Goal: Task Accomplishment & Management: Use online tool/utility

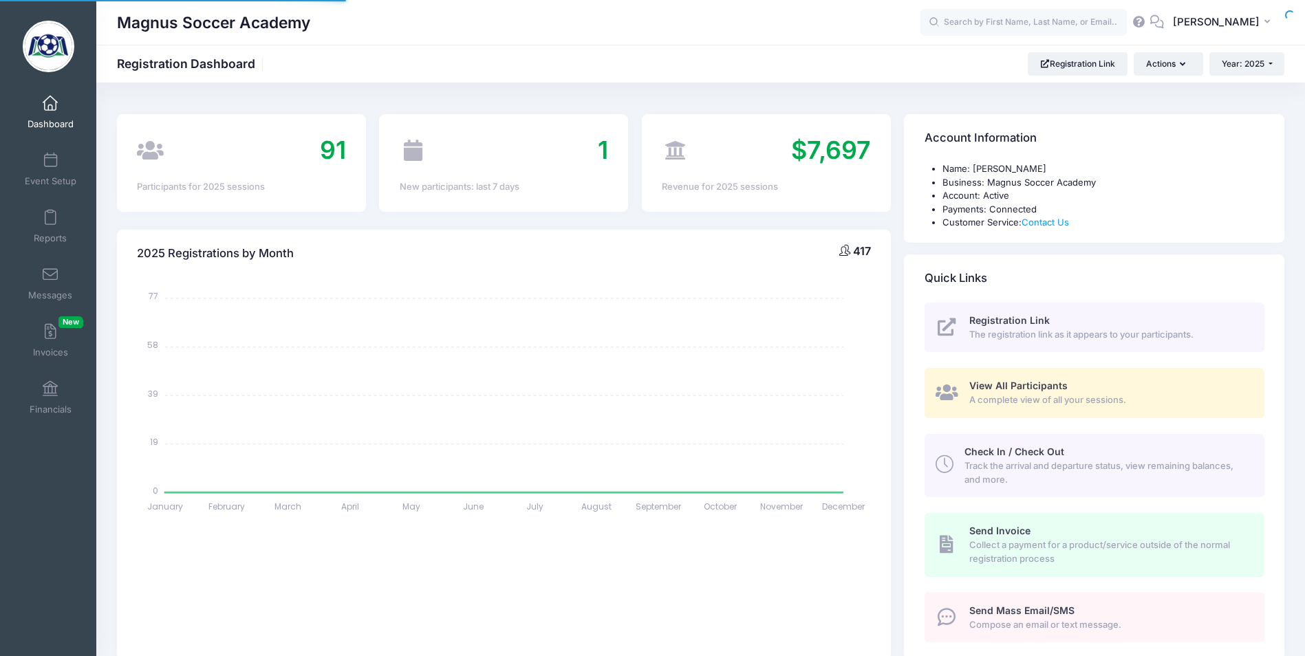
select select
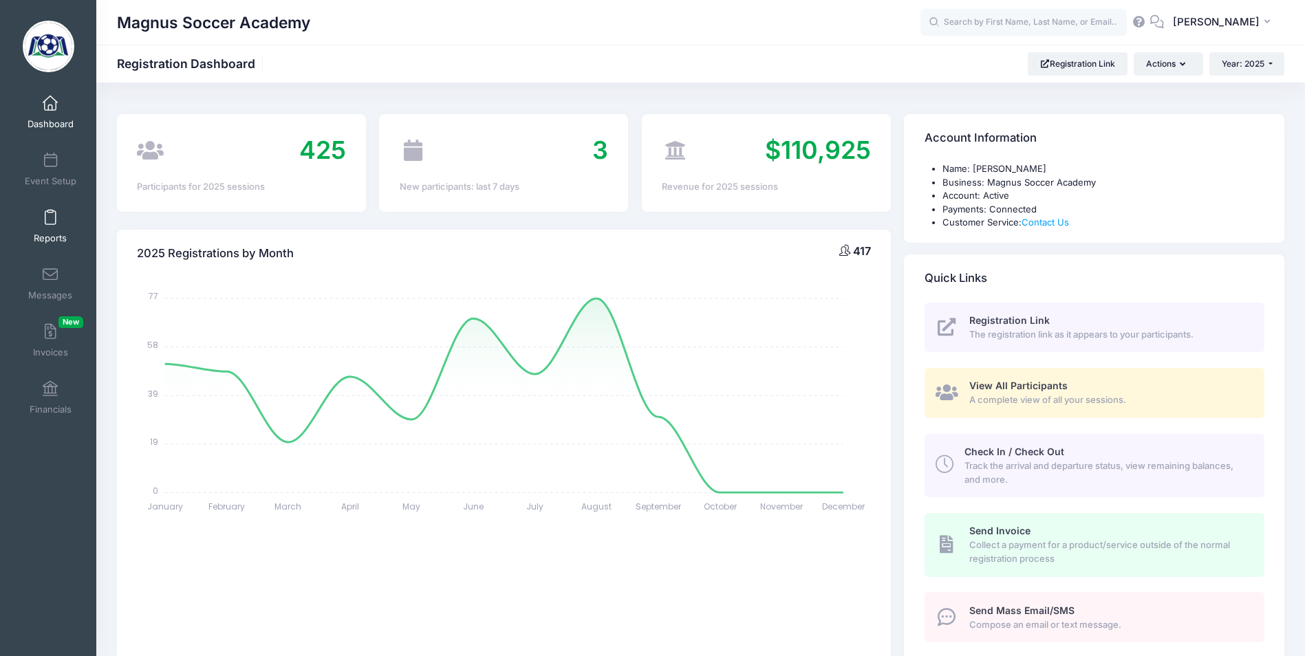
click at [38, 228] on link "Reports" at bounding box center [50, 226] width 65 height 48
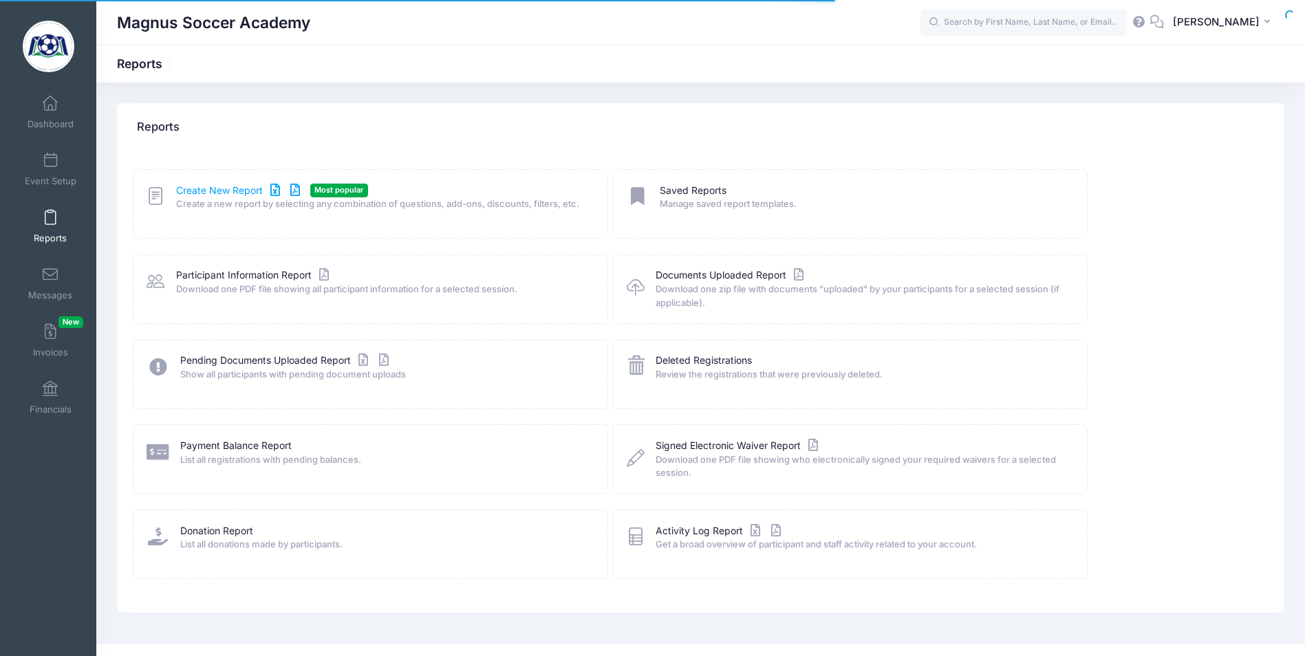
click at [226, 188] on link "Create New Report" at bounding box center [240, 191] width 128 height 14
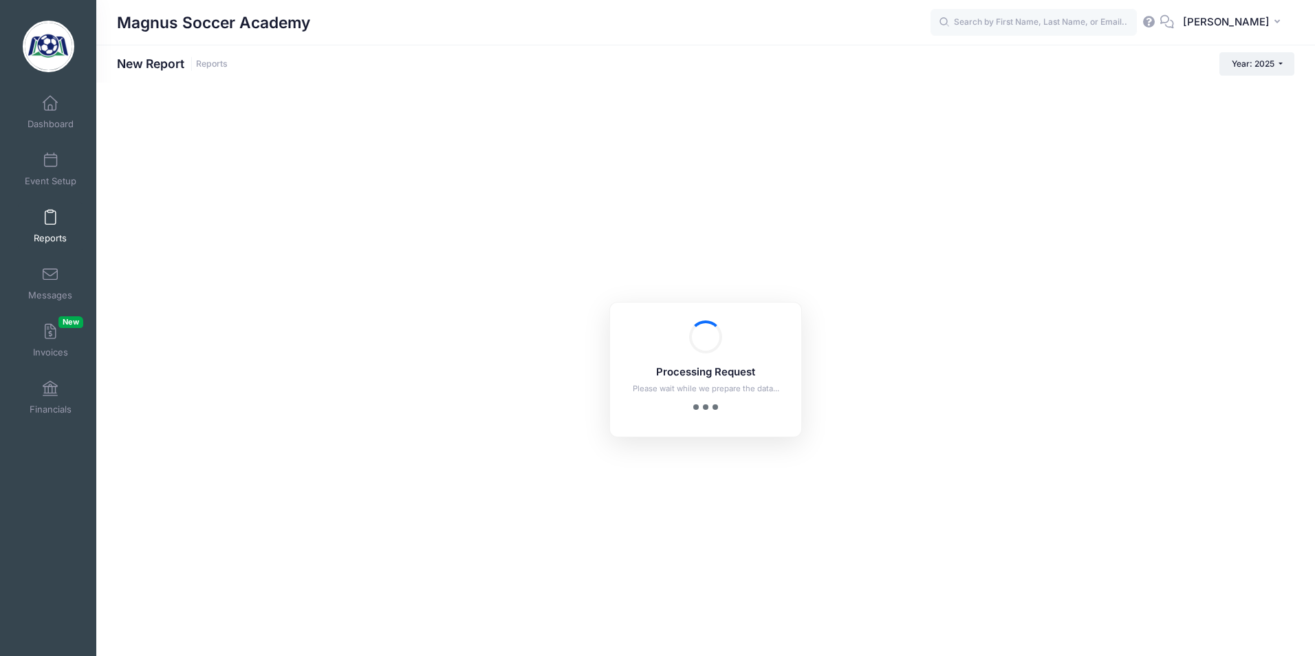
checkbox input "true"
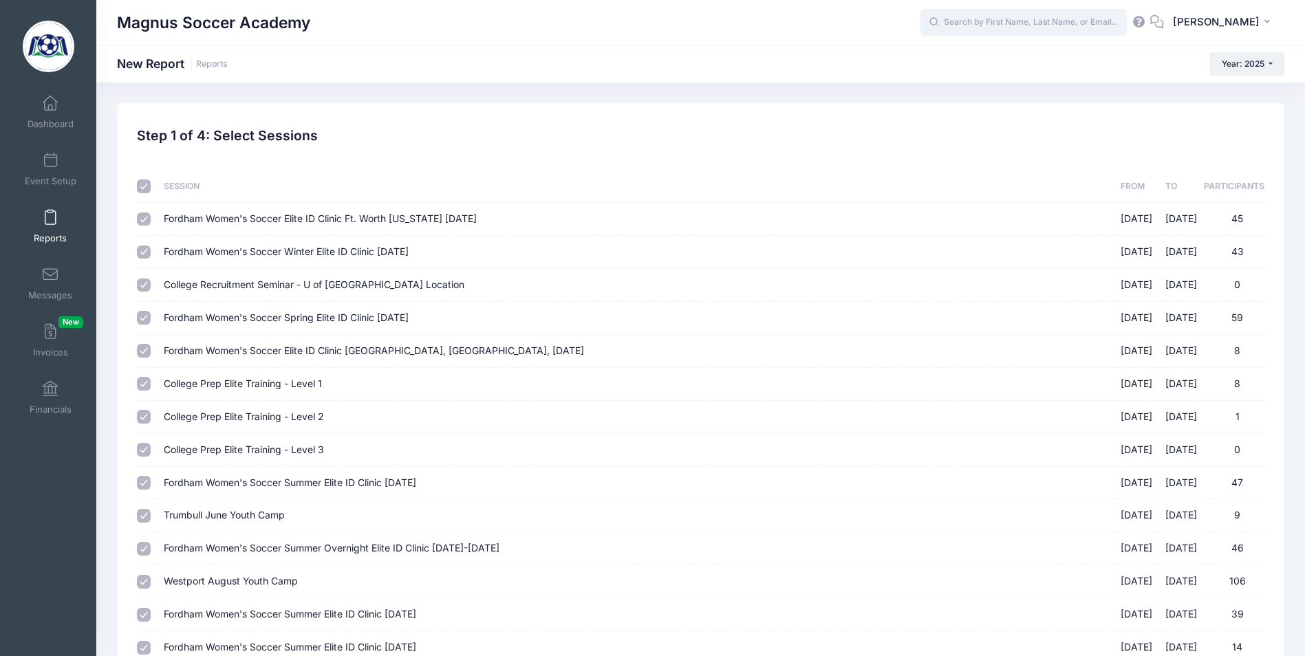
click at [1017, 25] on input "text" at bounding box center [1023, 23] width 206 height 28
click at [986, 67] on div "Lillie Lazz ari Fordham Women's Soccer Summer Elite ID Clinic October 19th, 202…" at bounding box center [1049, 80] width 227 height 57
type input "Lillie Lazzari (Fordham Women's Soccer Summer Elite ID Clinic October 19th, 202…"
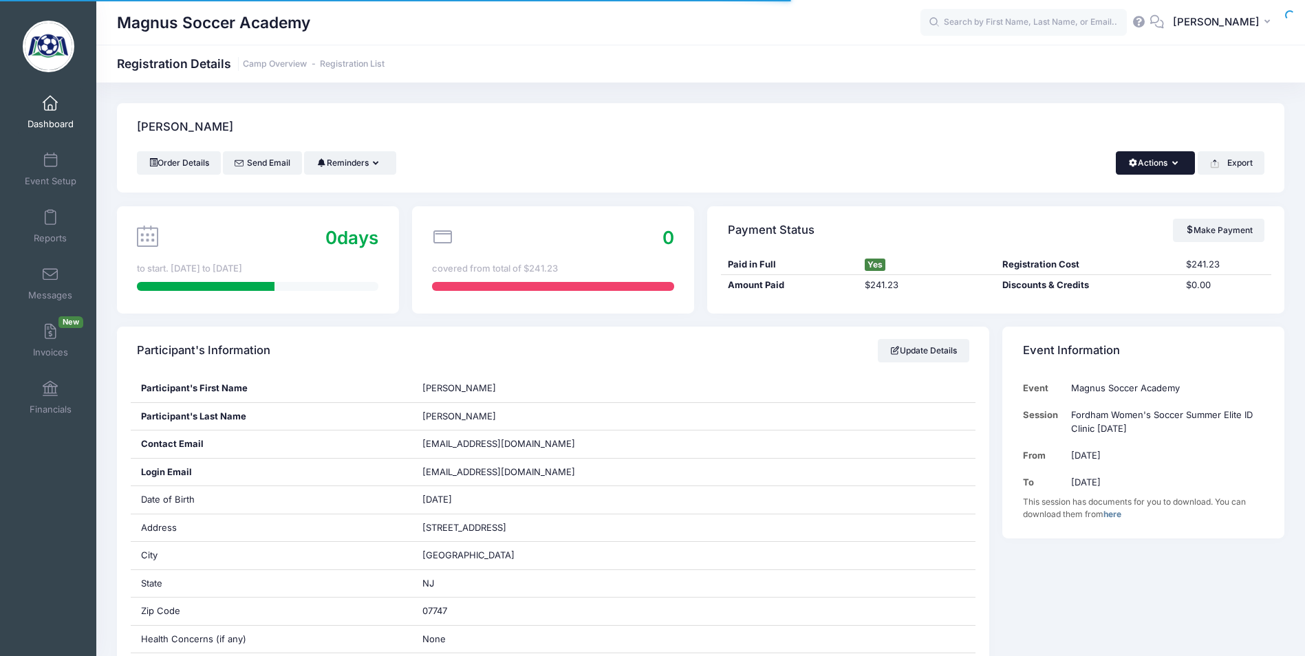
click at [1160, 166] on button "Actions" at bounding box center [1155, 162] width 79 height 23
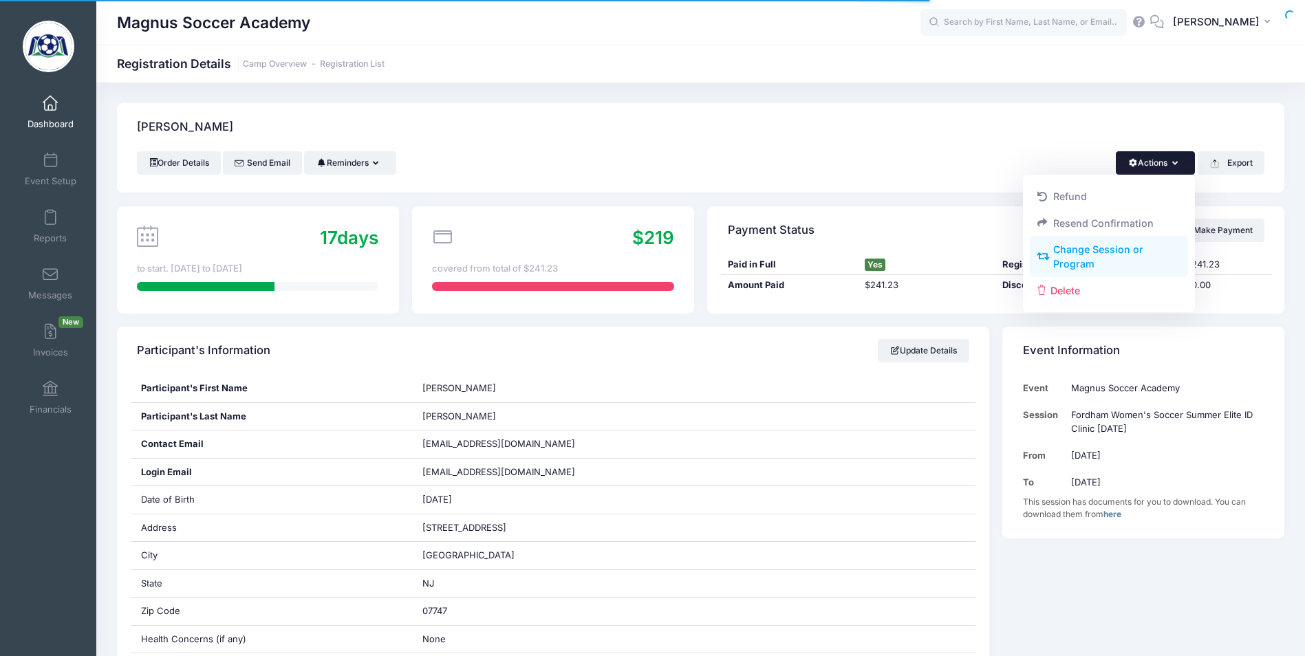
click at [1126, 258] on link "Change Session or Program" at bounding box center [1109, 257] width 159 height 41
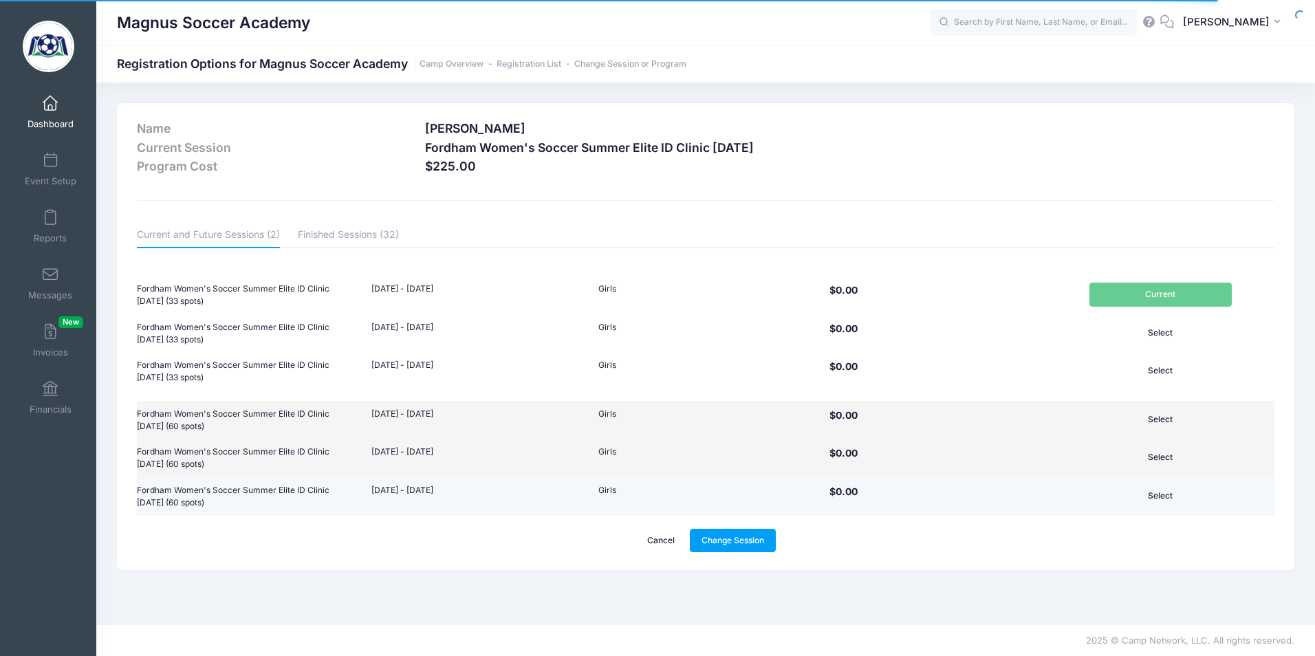
click at [1160, 497] on button "Select" at bounding box center [1161, 495] width 142 height 23
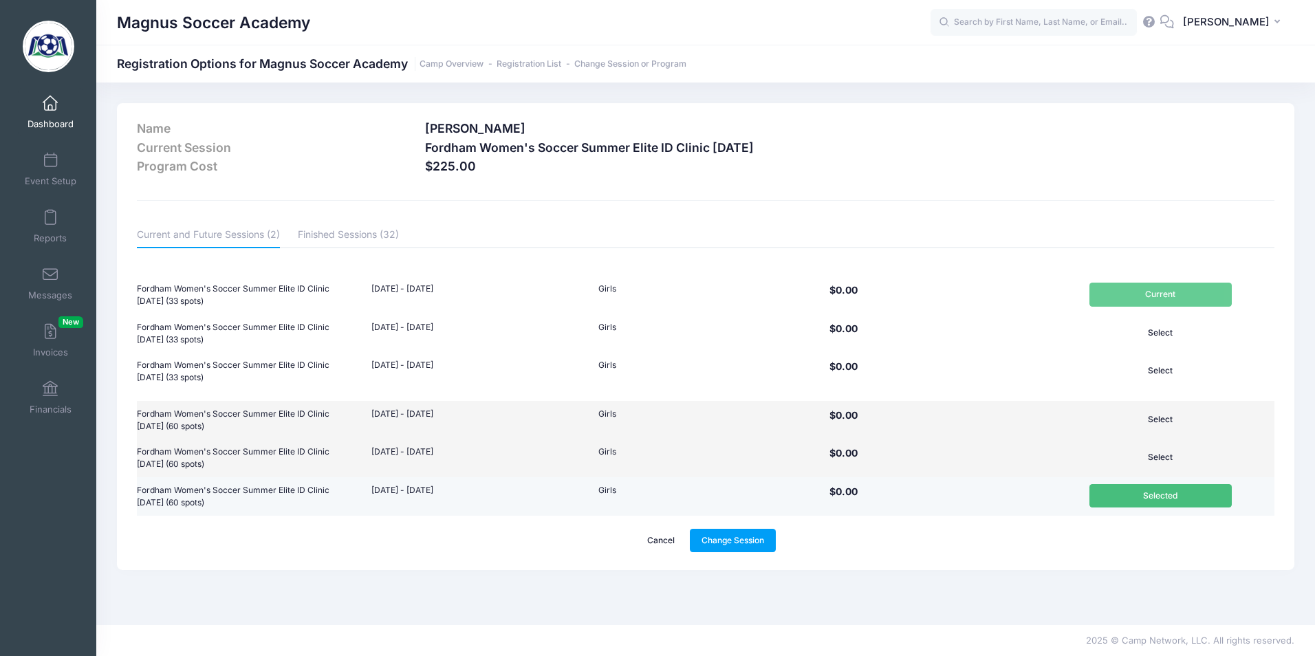
click at [1160, 494] on button "Selected" at bounding box center [1161, 495] width 142 height 23
click at [1140, 413] on button "Select" at bounding box center [1161, 419] width 142 height 23
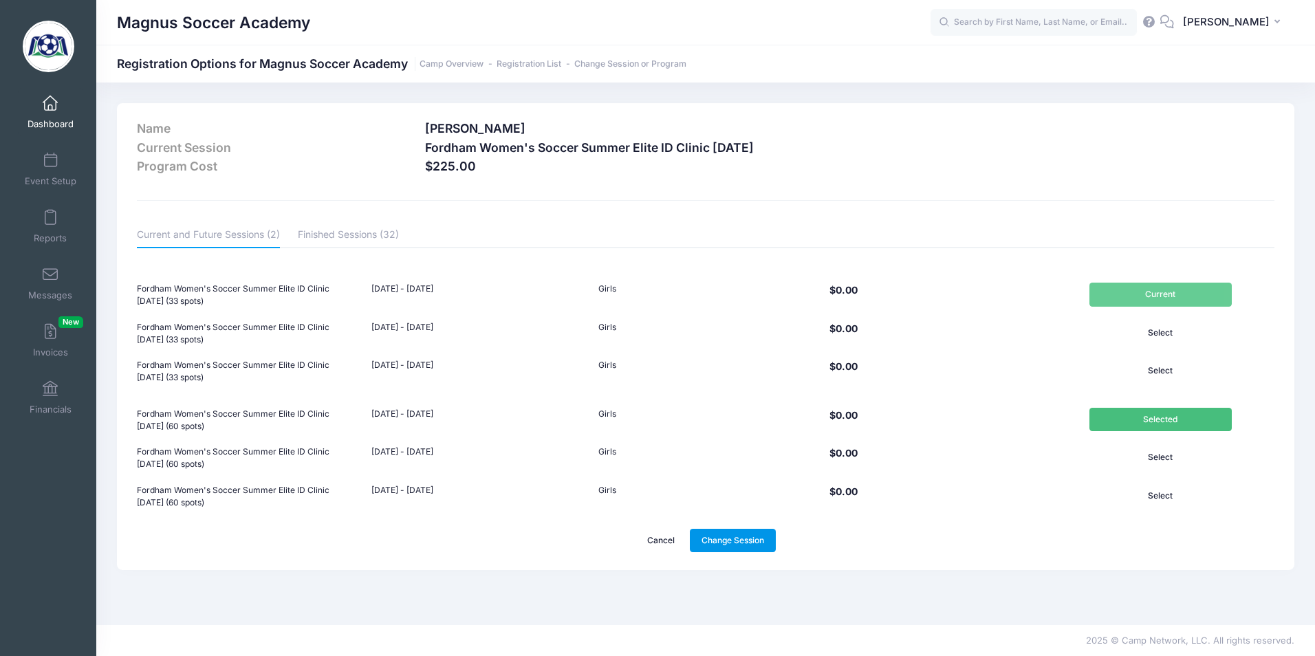
click at [724, 534] on link "Change Session" at bounding box center [733, 540] width 87 height 23
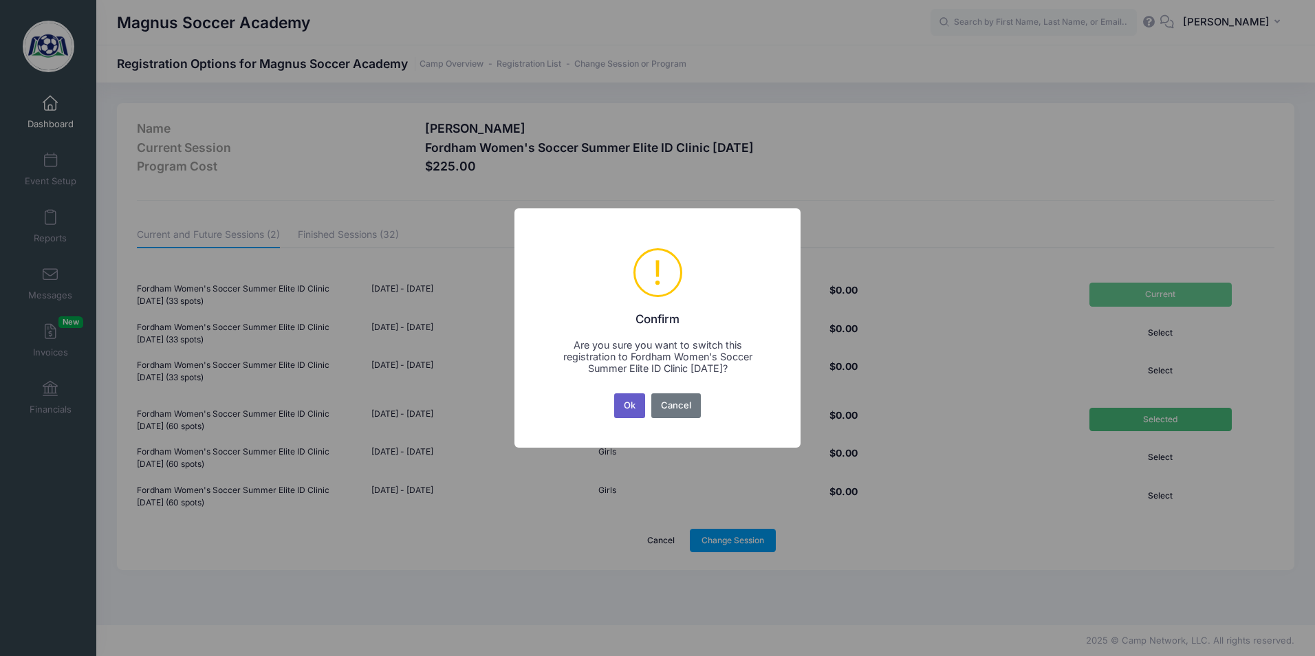
click at [631, 407] on button "Ok" at bounding box center [630, 405] width 32 height 25
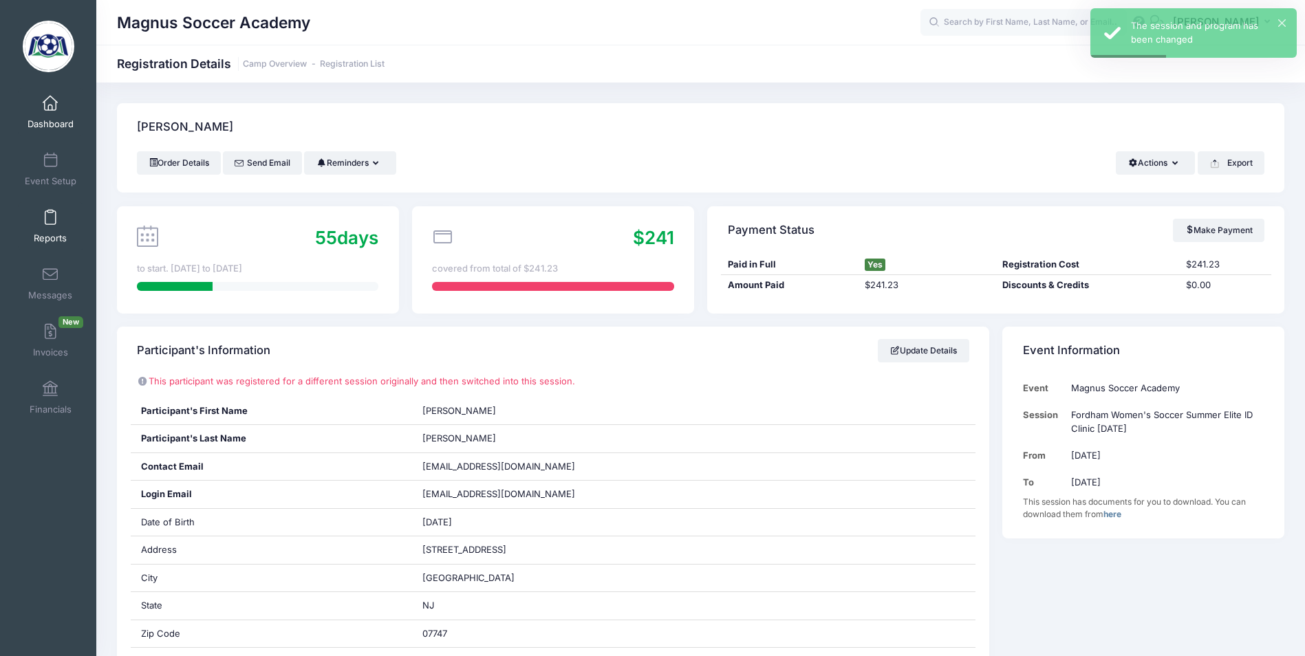
click at [50, 224] on span at bounding box center [50, 217] width 0 height 15
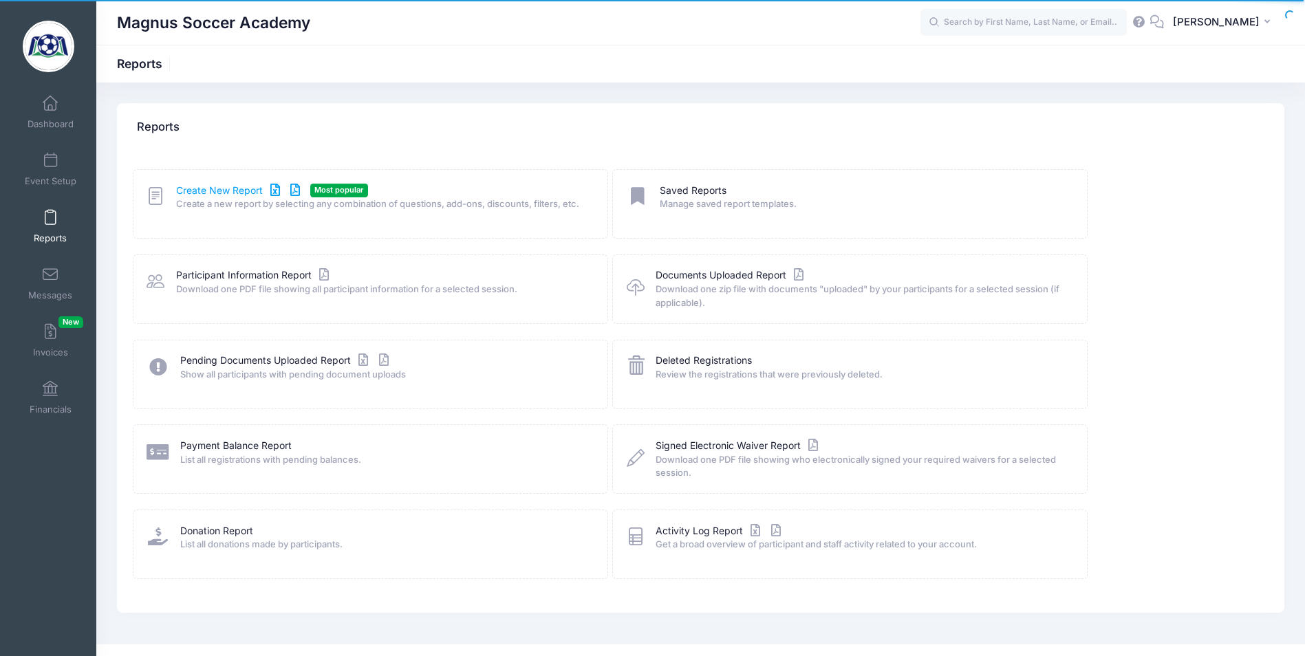
click at [225, 188] on link "Create New Report" at bounding box center [240, 191] width 128 height 14
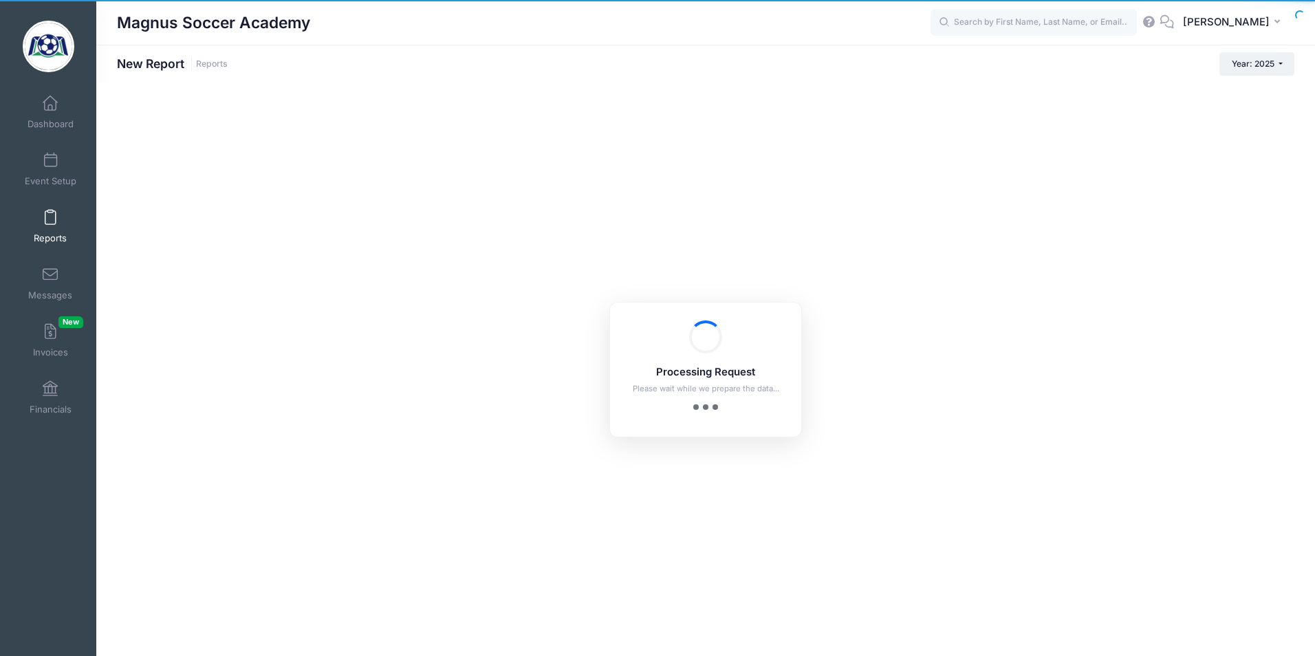
checkbox input "true"
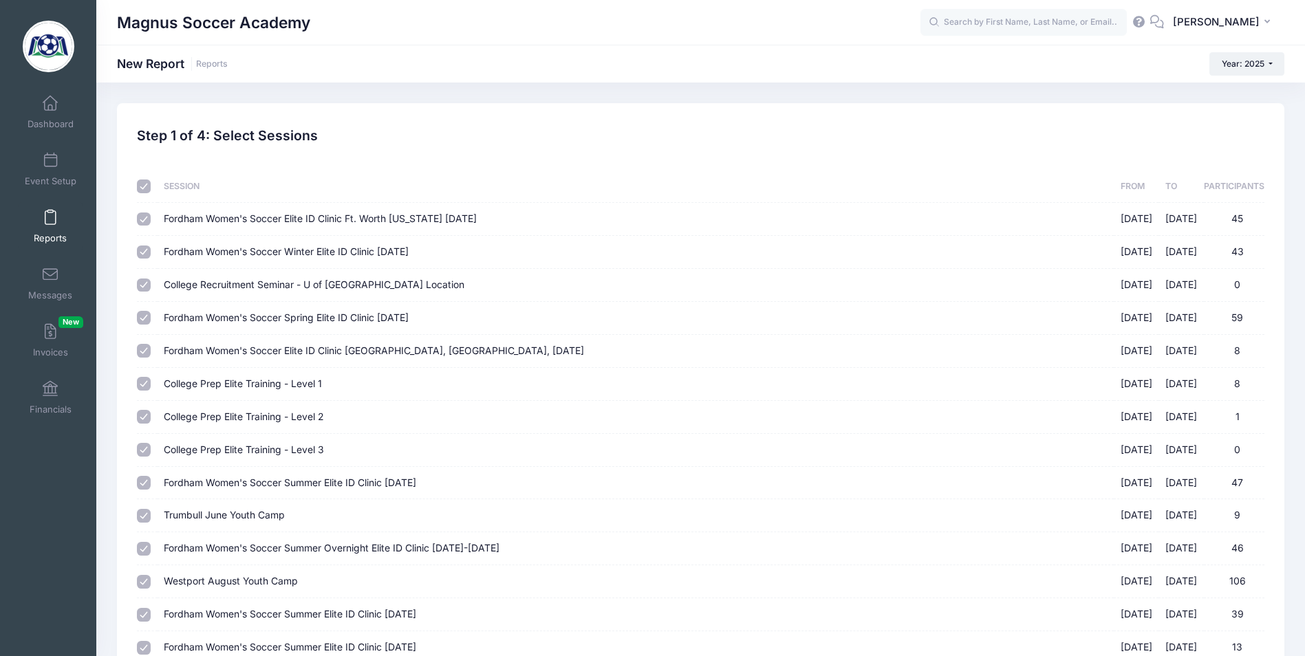
click at [138, 181] on input "checkbox" at bounding box center [144, 187] width 14 height 14
checkbox input "false"
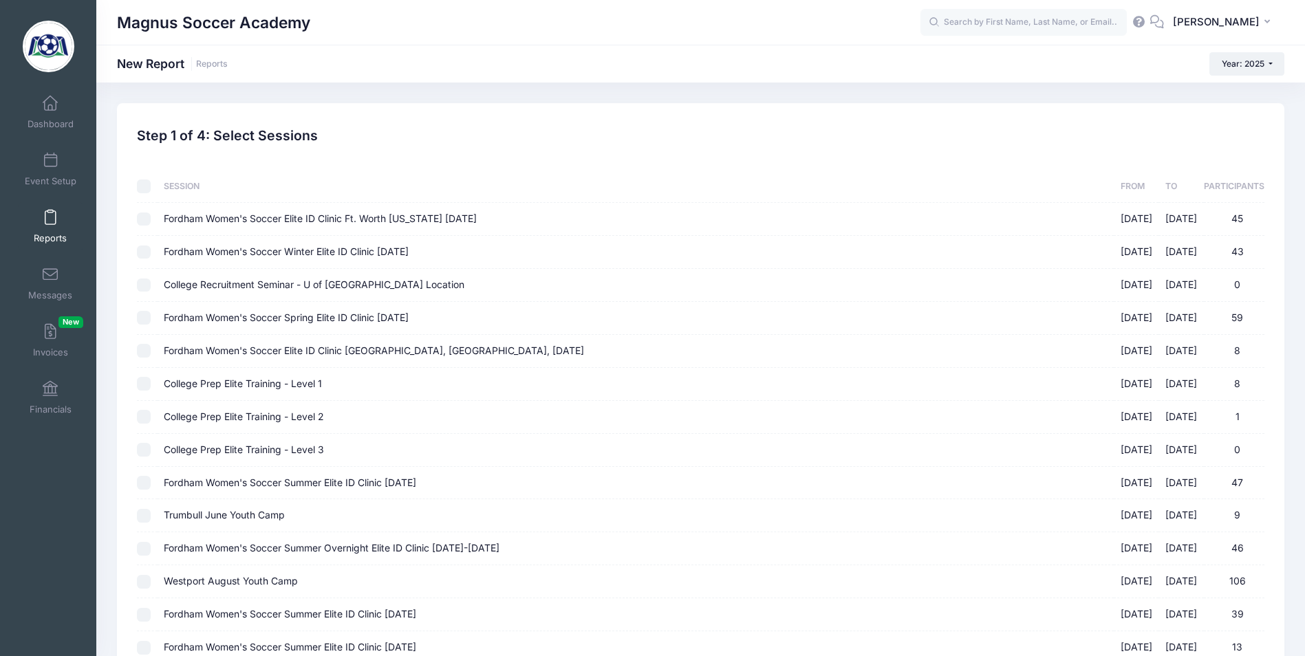
checkbox input "false"
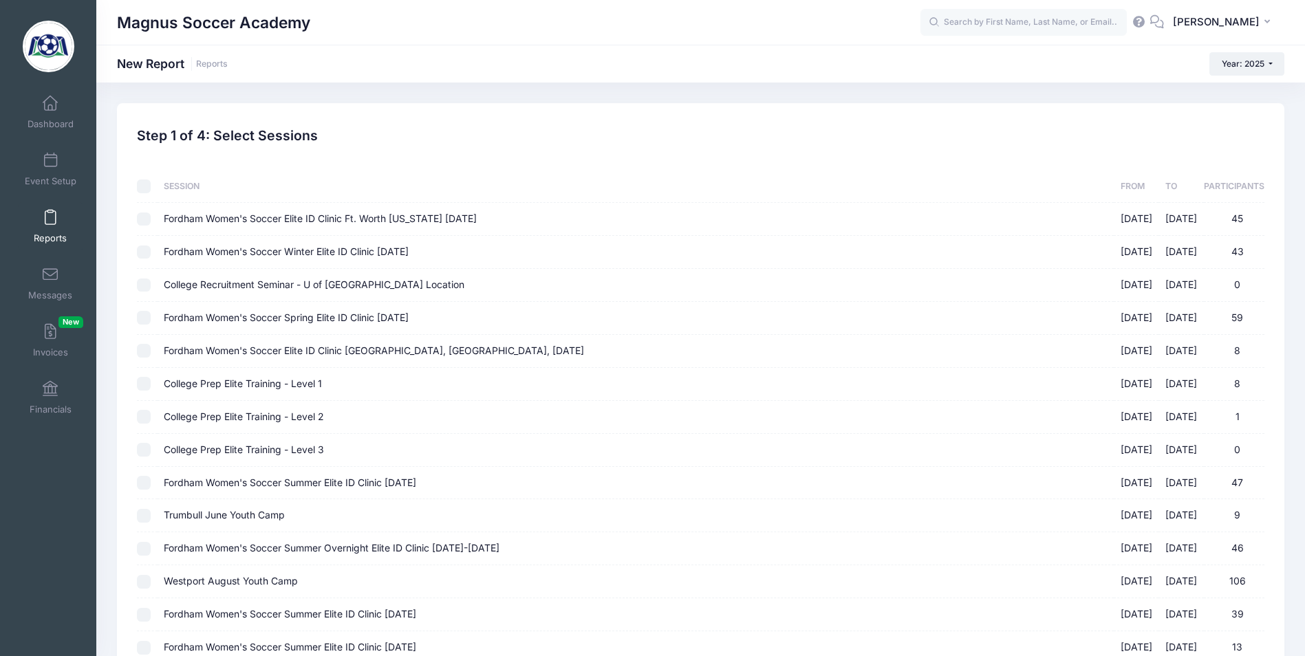
checkbox input "false"
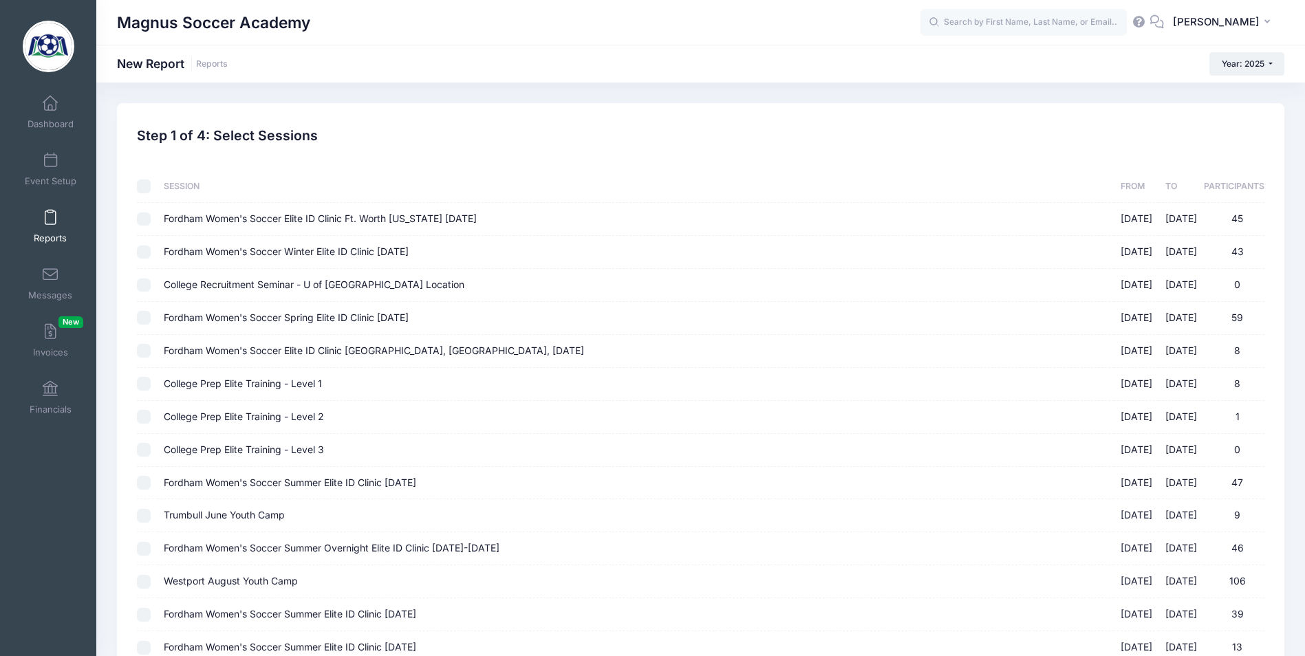
checkbox input "false"
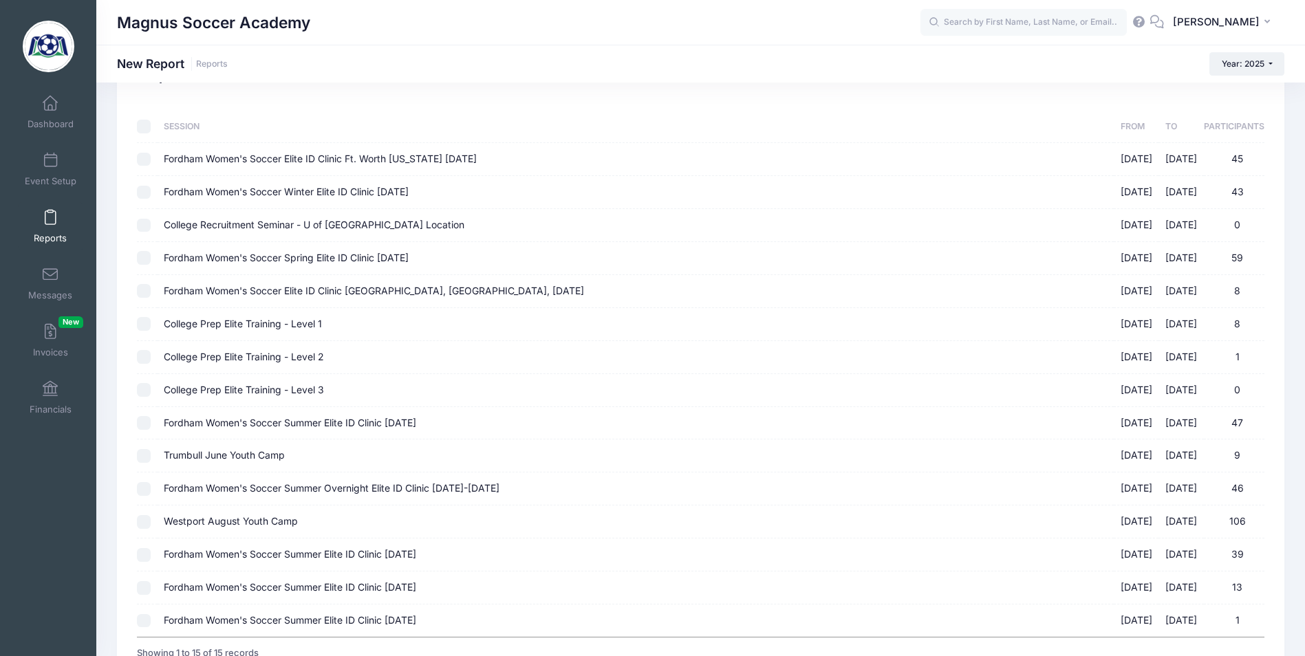
scroll to position [180, 0]
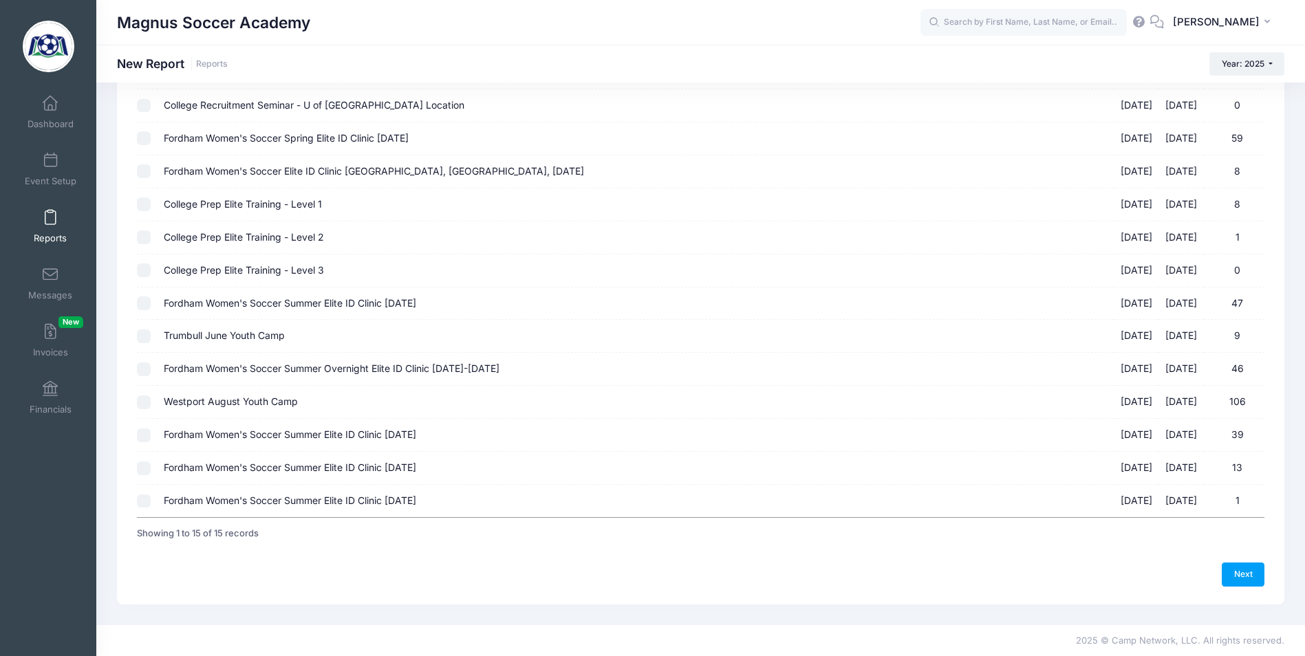
click at [138, 466] on input "Fordham Women's Soccer Summer Elite ID Clinic [DATE] [DATE] - [DATE] 13" at bounding box center [144, 469] width 14 height 14
checkbox input "true"
click at [1241, 572] on link "Next" at bounding box center [1243, 574] width 43 height 23
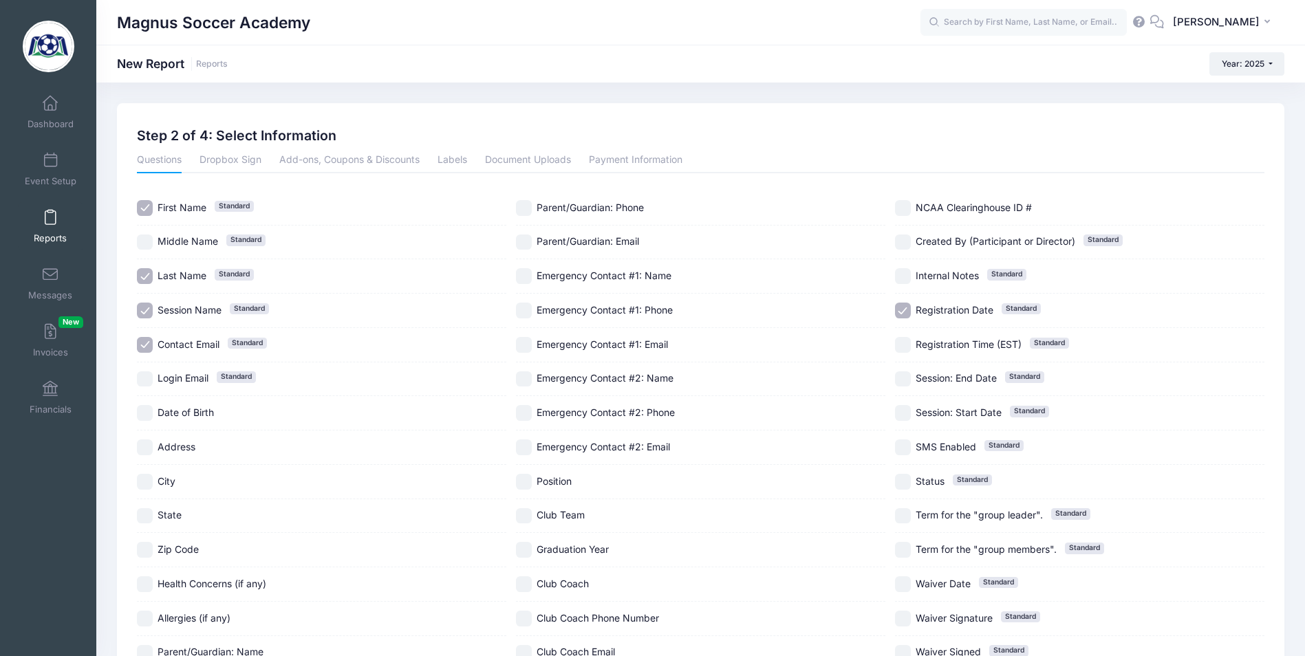
click at [143, 347] on input "Contact Email Standard" at bounding box center [145, 345] width 16 height 16
checkbox input "true"
click at [144, 307] on input "Session Name Standard" at bounding box center [145, 311] width 16 height 16
checkbox input "false"
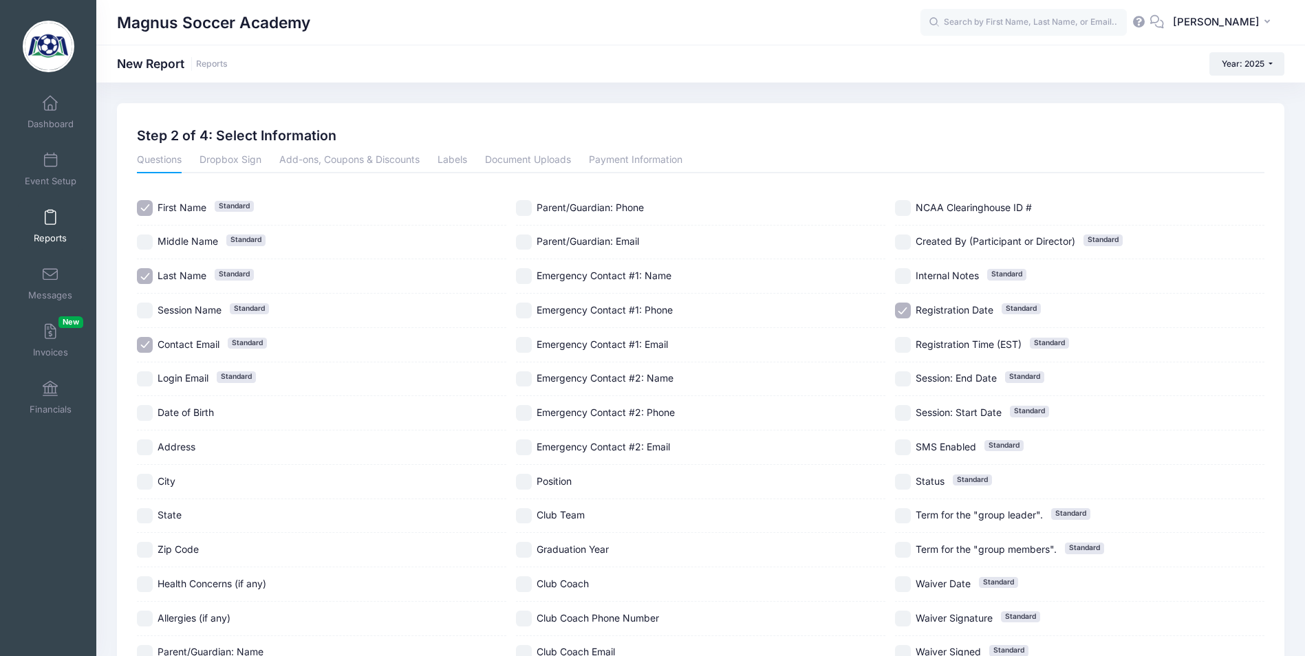
click at [145, 377] on input "Login Email Standard" at bounding box center [145, 379] width 16 height 16
checkbox input "true"
click at [150, 486] on input "City" at bounding box center [145, 482] width 16 height 16
checkbox input "true"
click at [144, 519] on input "State" at bounding box center [145, 516] width 16 height 16
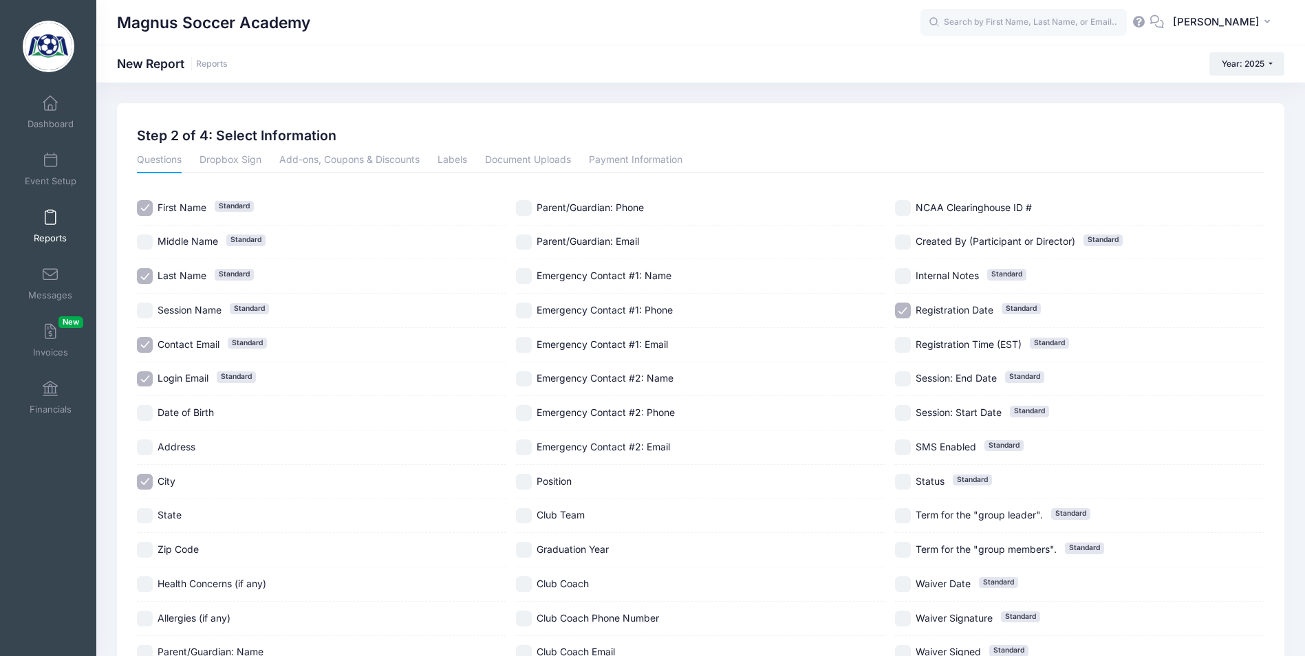
checkbox input "true"
click at [521, 248] on input "Parent/Guardian: Email" at bounding box center [524, 243] width 16 height 16
checkbox input "true"
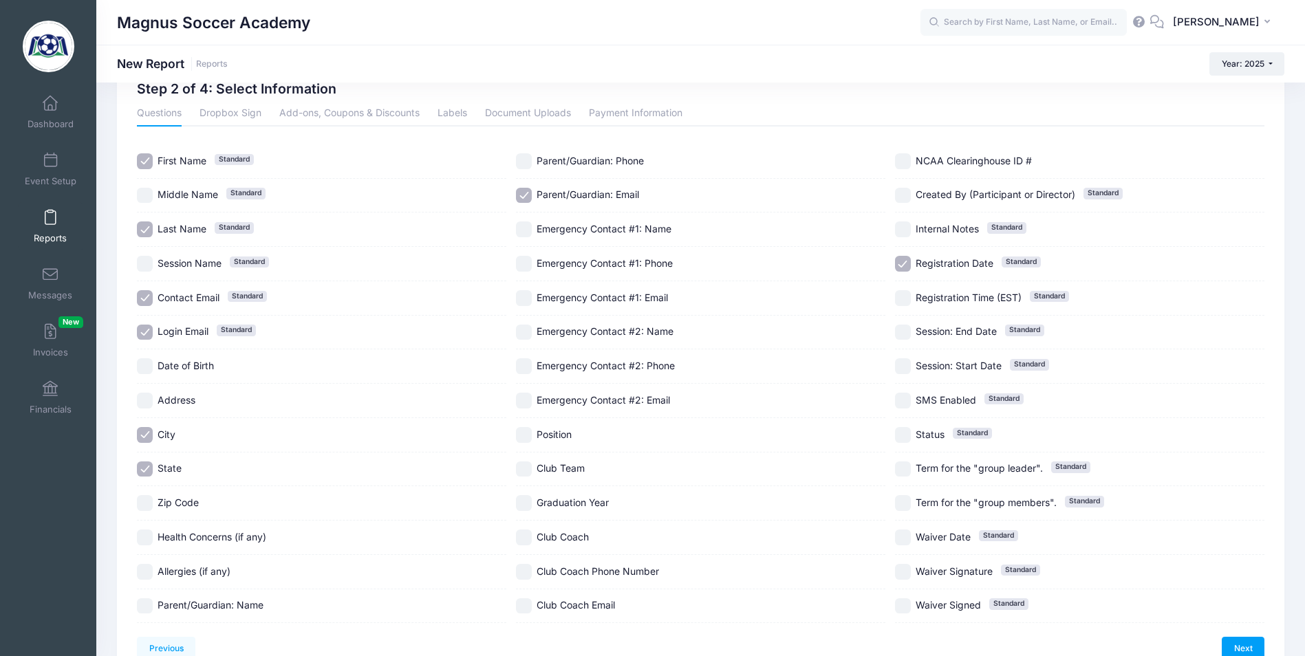
scroll to position [121, 0]
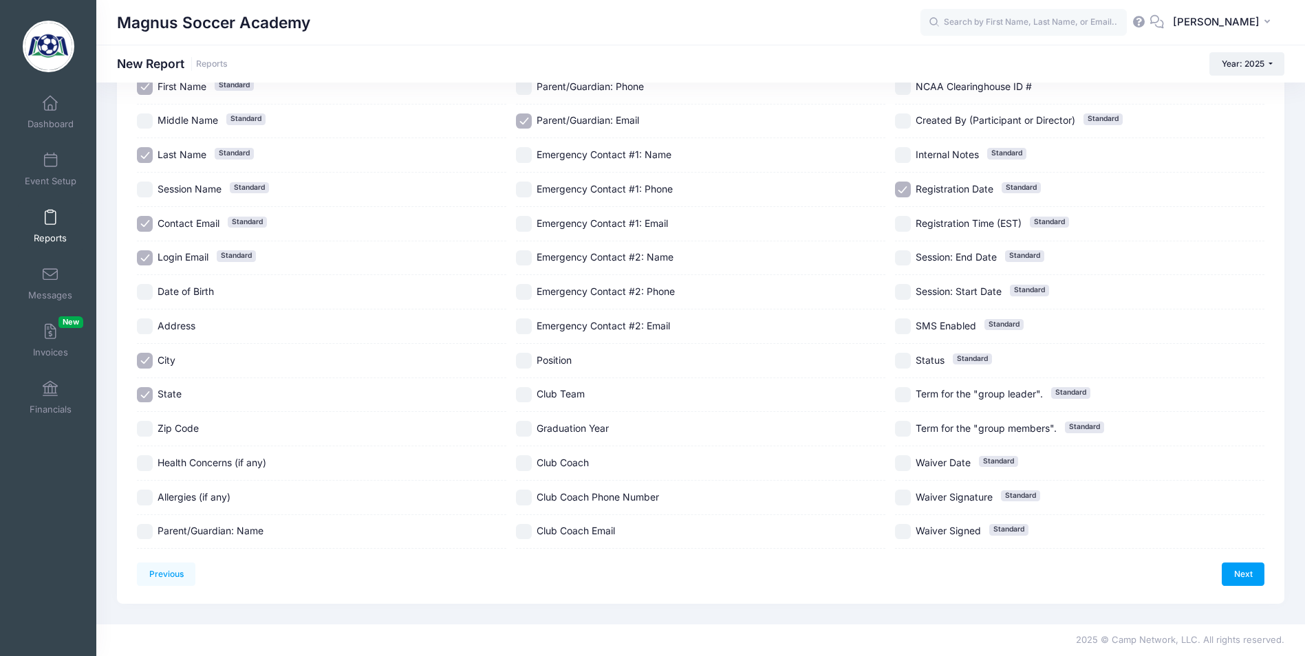
click at [516, 358] on input "Position" at bounding box center [524, 361] width 16 height 16
checkbox input "true"
click at [520, 401] on input "Club Team" at bounding box center [524, 395] width 16 height 16
checkbox input "true"
click at [529, 436] on input "Graduation Year" at bounding box center [524, 429] width 16 height 16
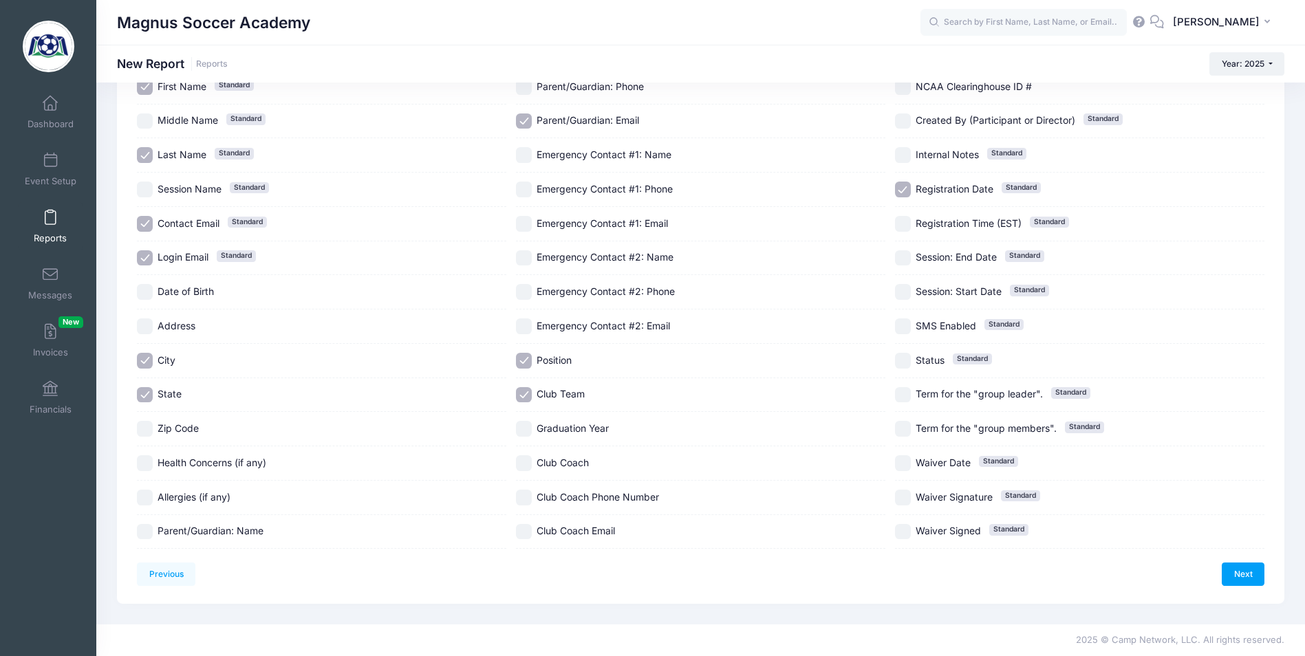
checkbox input "true"
click at [901, 191] on input "Registration Date Standard" at bounding box center [903, 190] width 16 height 16
checkbox input "false"
click at [1261, 561] on div "Previous Next Step 2 of 4: Select Information 1 Select Sessions 2 Select Inform…" at bounding box center [700, 293] width 1127 height 586
click at [1239, 566] on link "Next" at bounding box center [1243, 574] width 43 height 23
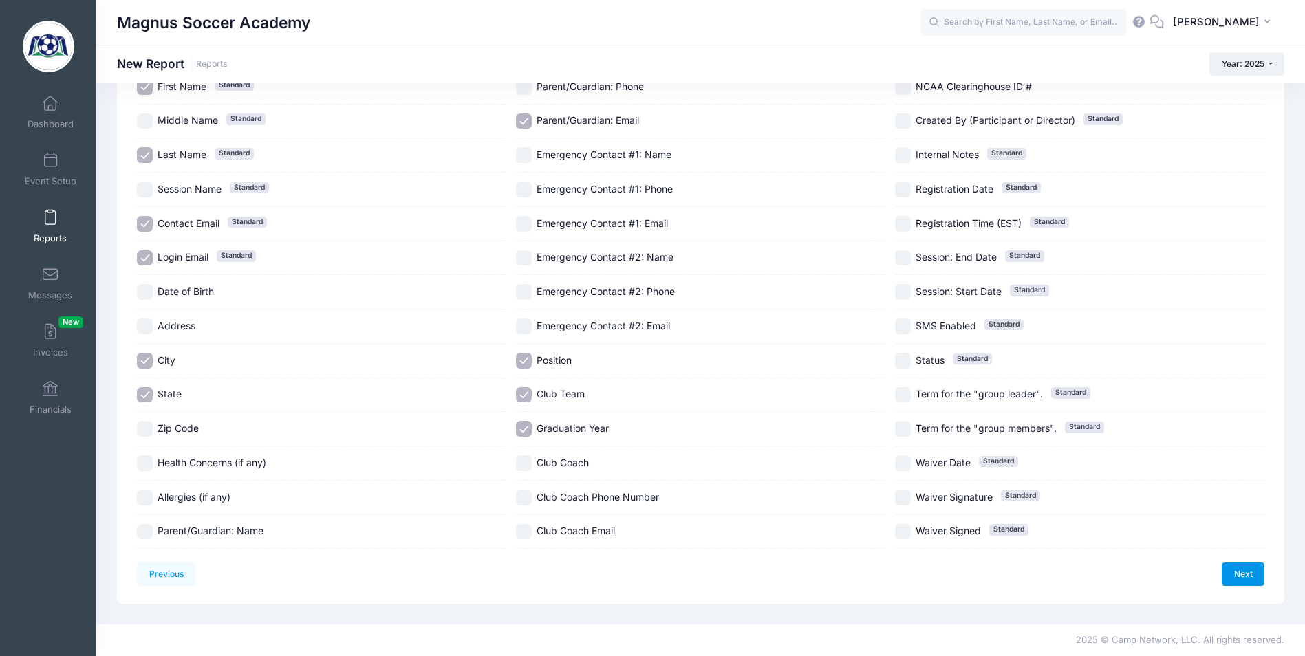
scroll to position [0, 0]
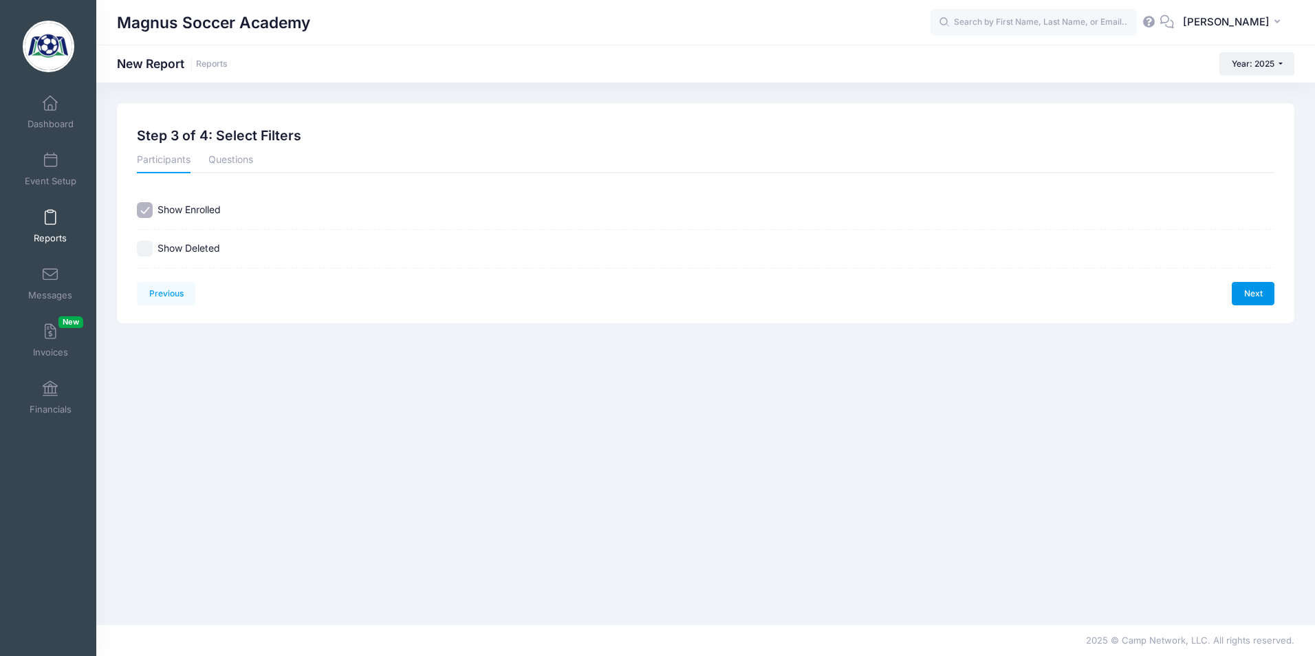
click at [1244, 290] on link "Next" at bounding box center [1253, 293] width 43 height 23
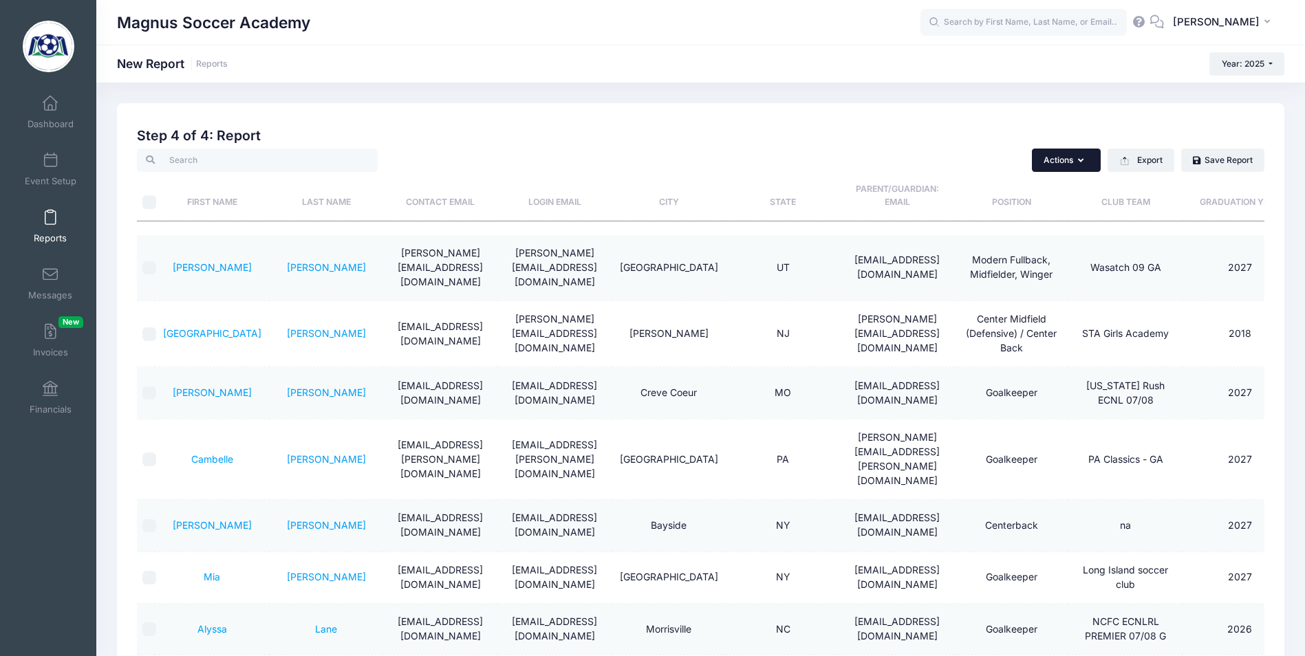
click at [1083, 161] on button "Actions" at bounding box center [1066, 160] width 69 height 23
click at [985, 85] on div "Magnus Soccer Academy New Report Reports Year: 2025 Year: 2025 Year: 2024 Year:…" at bounding box center [700, 461] width 1209 height 757
click at [1147, 154] on button "Export" at bounding box center [1140, 160] width 67 height 23
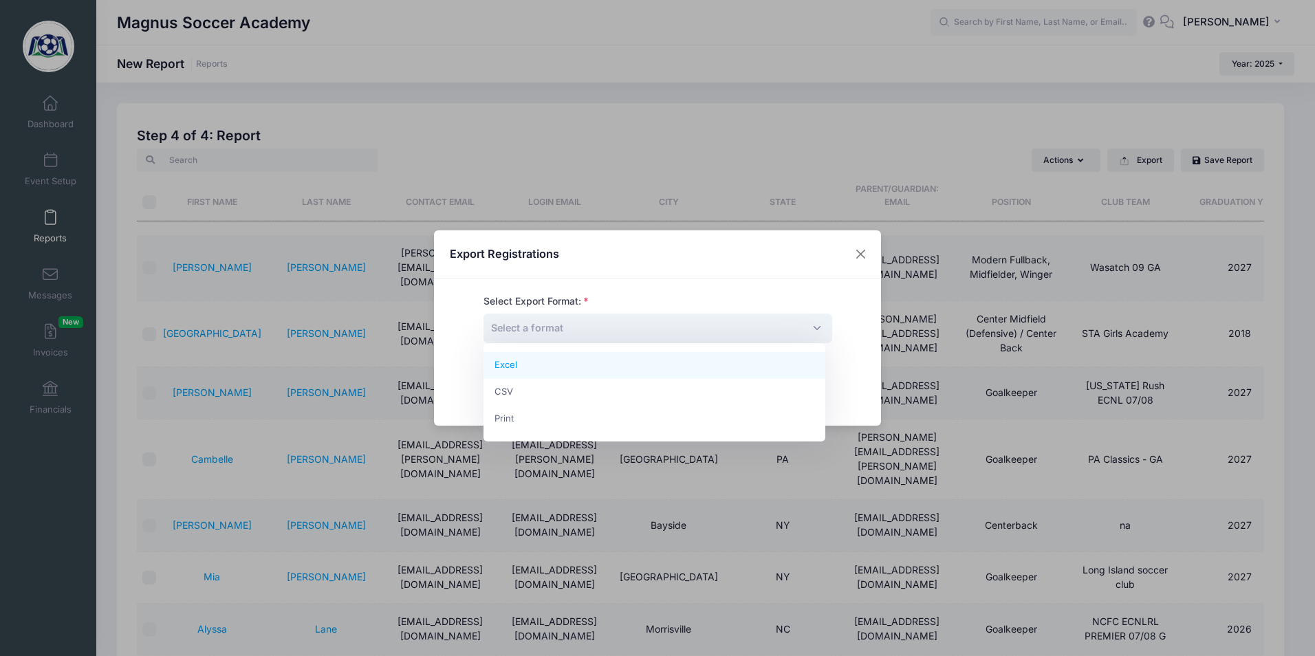
click at [627, 336] on span "Select a format" at bounding box center [658, 329] width 349 height 30
select select "excel"
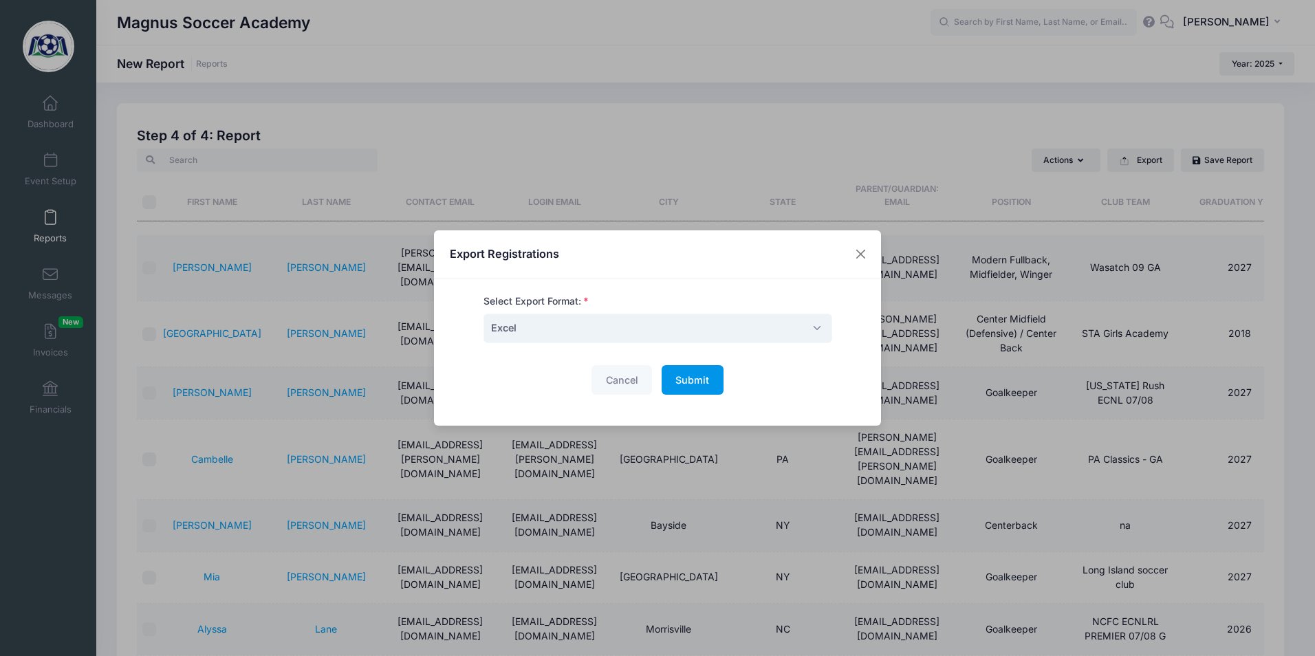
click at [693, 375] on span "Submit" at bounding box center [692, 380] width 34 height 12
